Goal: Information Seeking & Learning: Learn about a topic

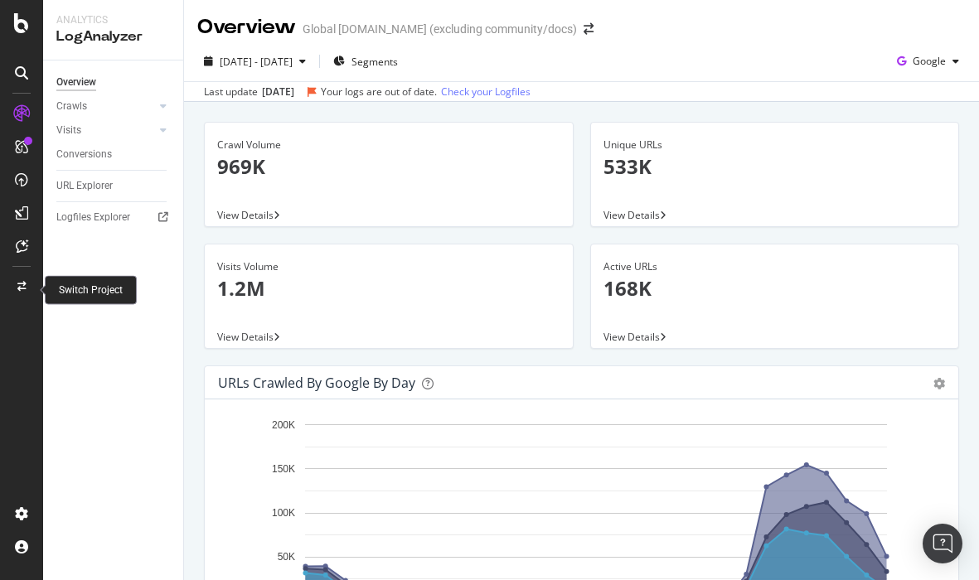
click at [17, 283] on icon at bounding box center [21, 287] width 9 height 10
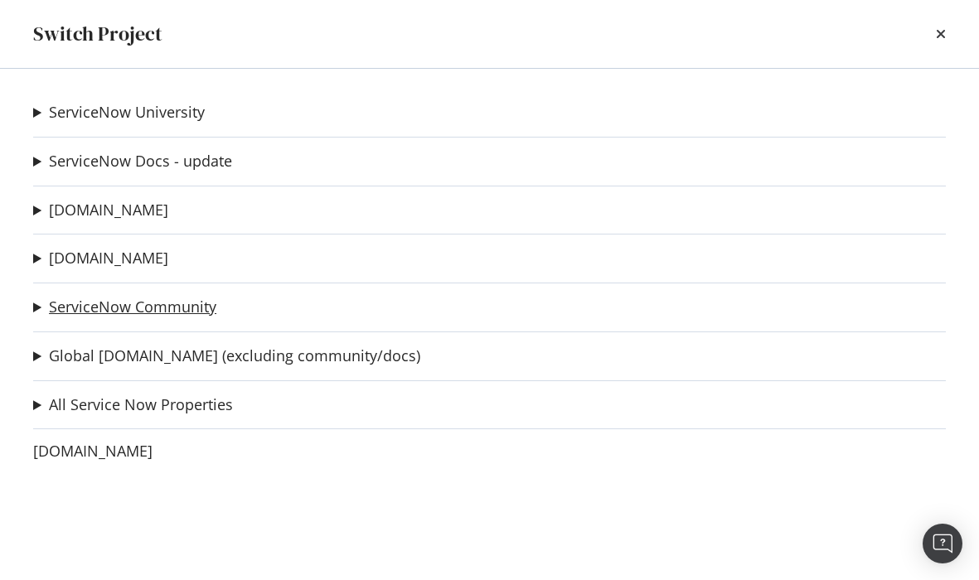
click at [142, 308] on link "ServiceNow Community" at bounding box center [132, 306] width 167 height 17
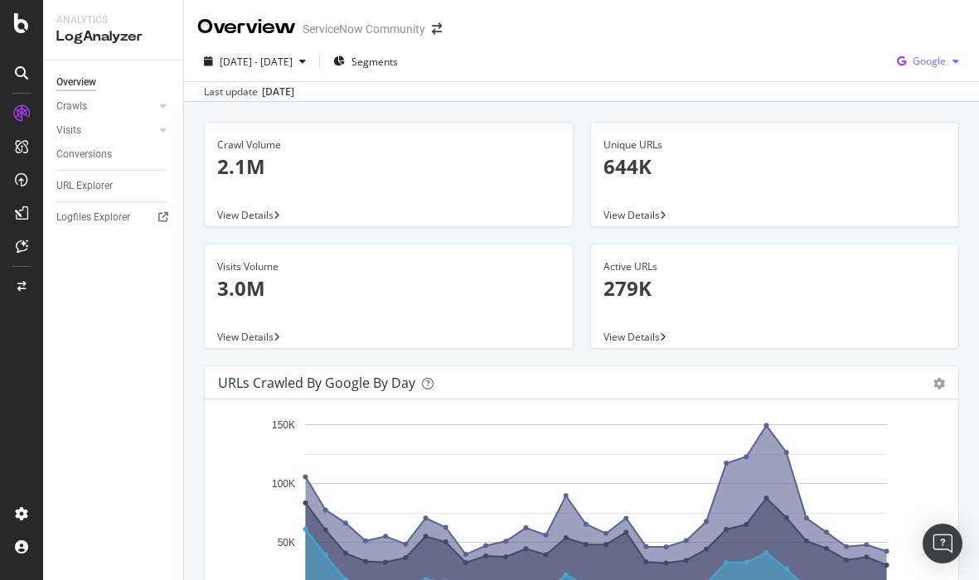
click at [932, 51] on div "Google" at bounding box center [927, 61] width 75 height 25
click at [920, 157] on span "OpenAI" at bounding box center [929, 155] width 61 height 15
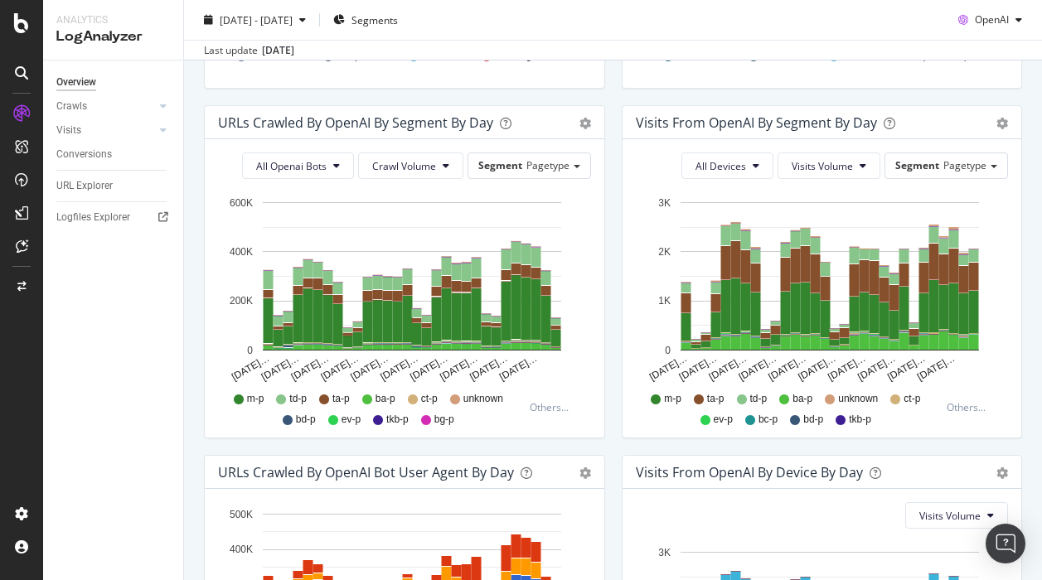
scroll to position [505, 0]
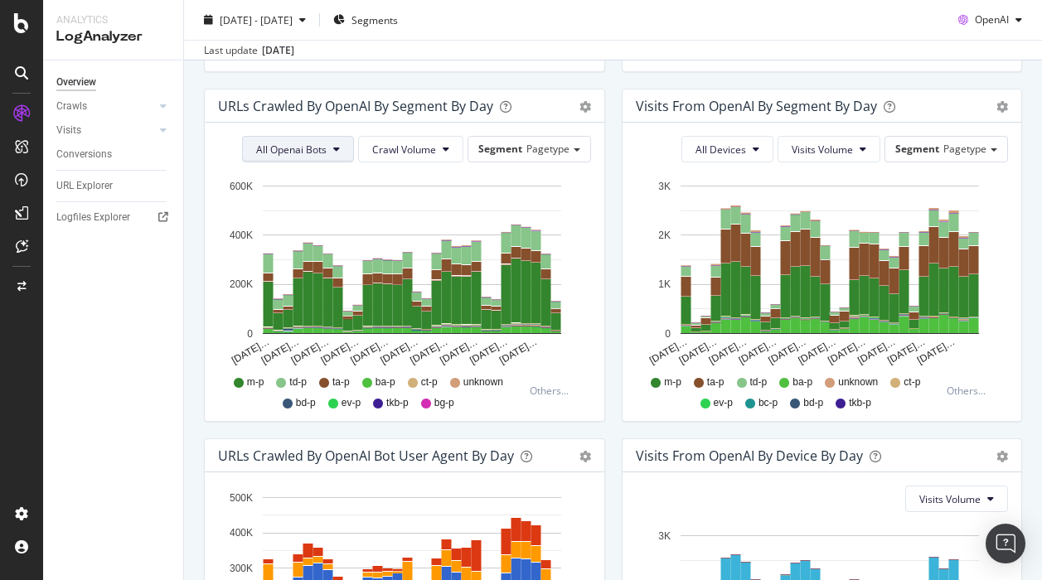
click at [329, 148] on button "All Openai Bots" at bounding box center [298, 149] width 112 height 27
click at [311, 273] on span "ChatGPT-User" at bounding box center [293, 274] width 72 height 15
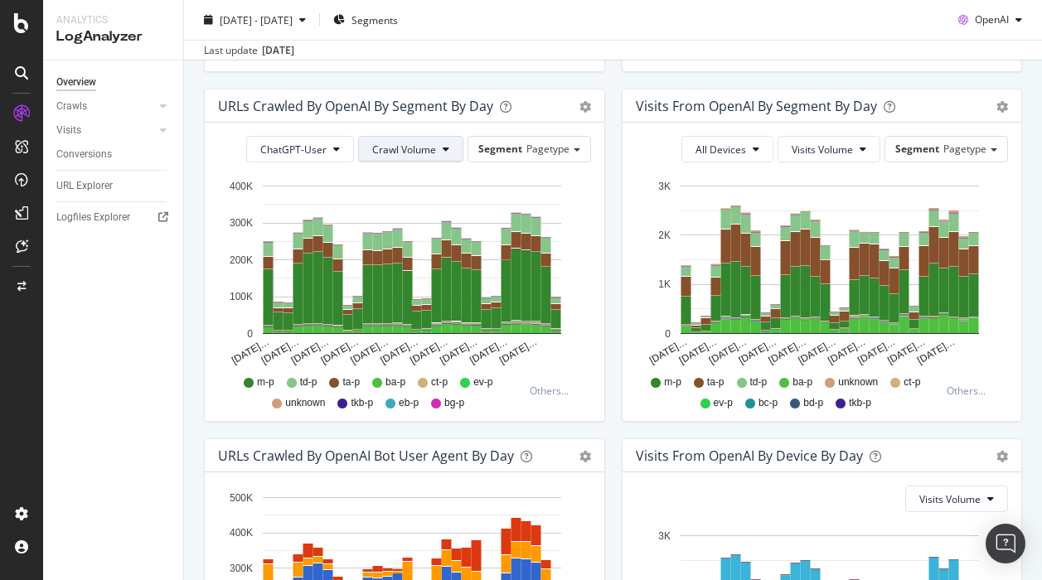
click at [409, 146] on span "Crawl Volume" at bounding box center [404, 150] width 64 height 14
click at [611, 196] on div "URLs Crawled by OpenAI By Segment By Day Timeline (by Value) Table ChatGPT-User…" at bounding box center [405, 264] width 418 height 350
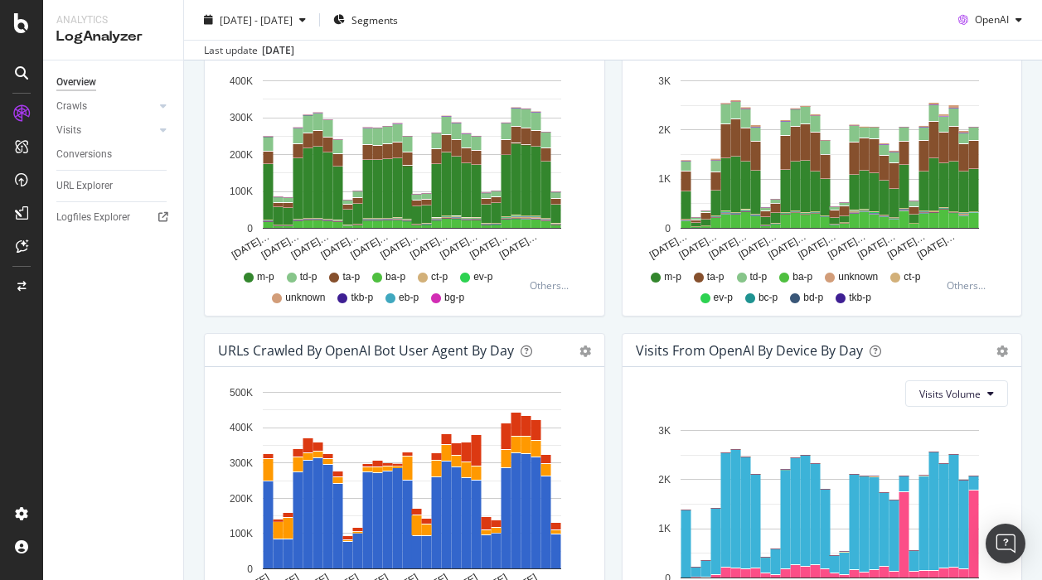
scroll to position [477, 0]
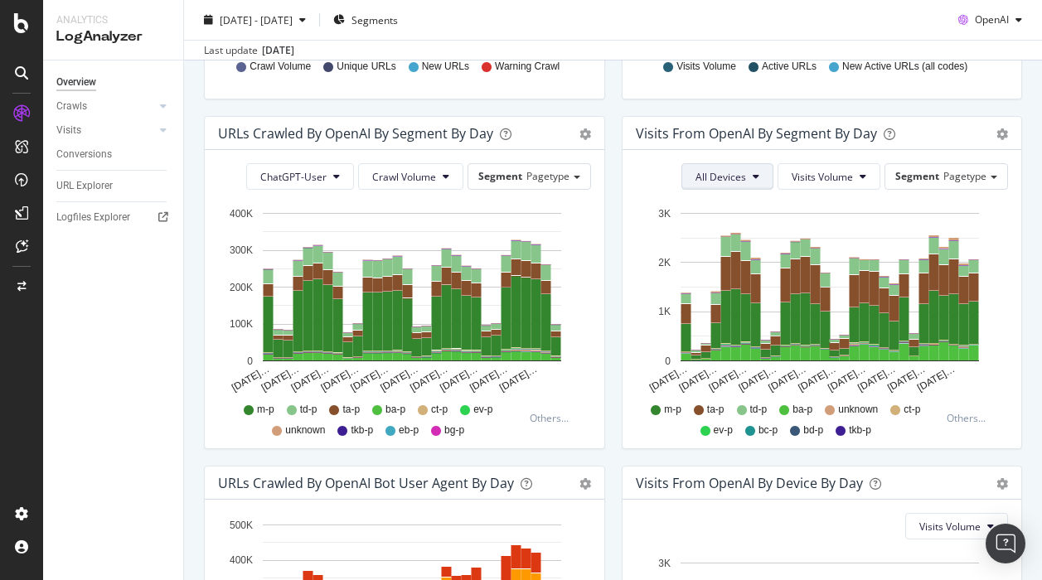
click at [755, 180] on icon at bounding box center [756, 177] width 7 height 10
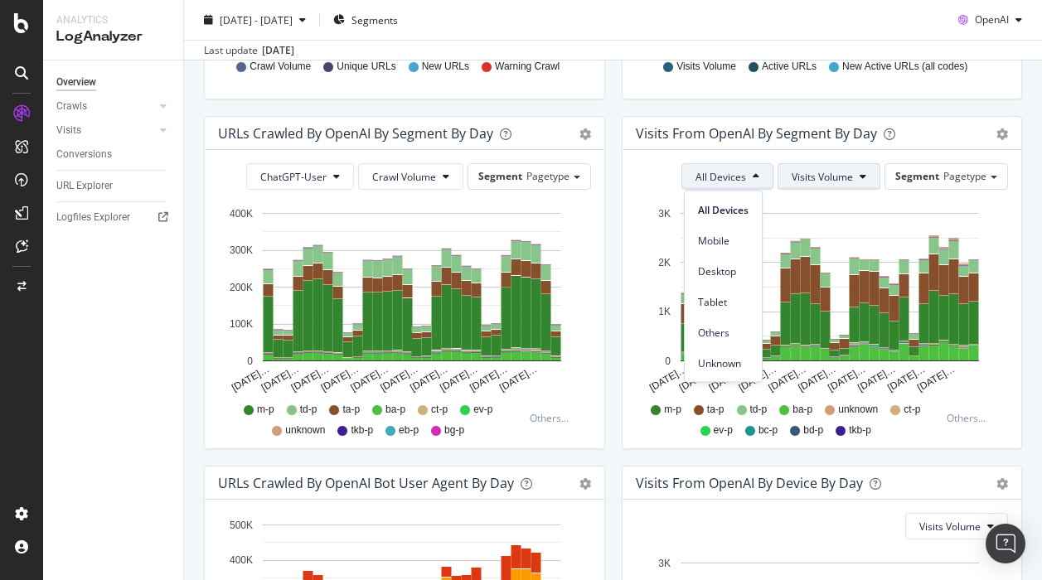
click at [836, 171] on span "Visits Volume" at bounding box center [822, 177] width 61 height 14
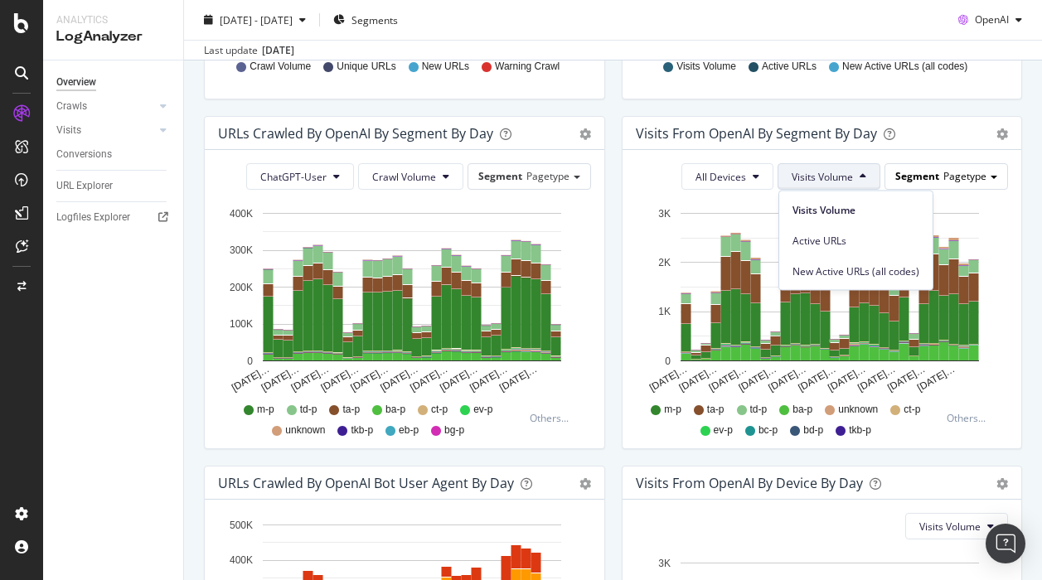
click at [956, 169] on span "Pagetype" at bounding box center [964, 176] width 43 height 14
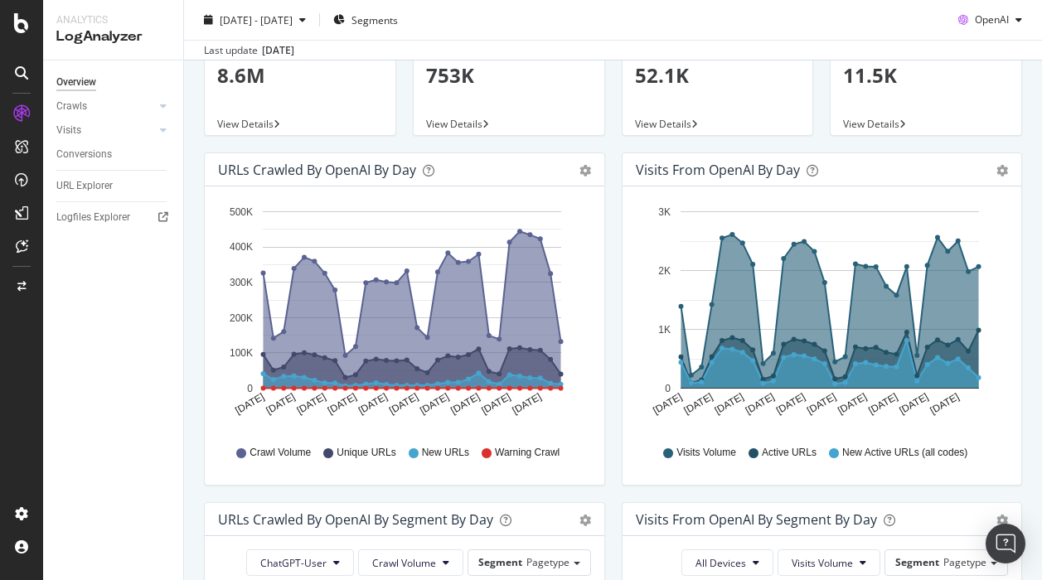
scroll to position [0, 0]
